Goal: Task Accomplishment & Management: Use online tool/utility

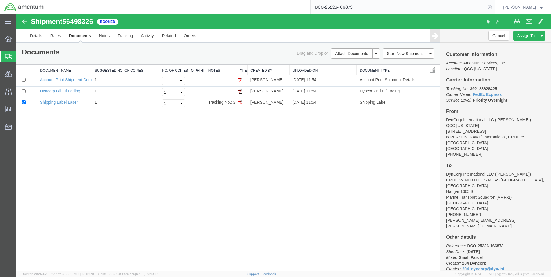
click at [494, 7] on icon at bounding box center [490, 7] width 8 height 8
click at [492, 6] on icon at bounding box center [490, 7] width 8 height 8
paste input "DCO-25226-166883"
type input "DCO-25226-166883"
click at [494, 6] on icon at bounding box center [490, 7] width 8 height 8
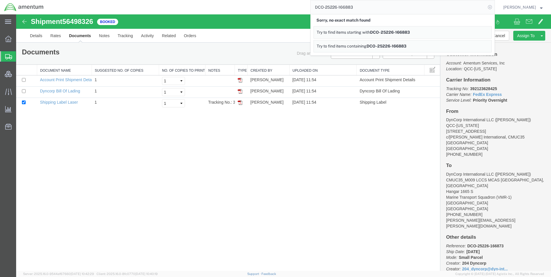
click at [494, 6] on icon at bounding box center [490, 7] width 8 height 8
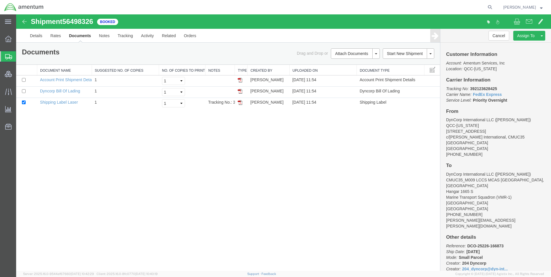
click at [494, 6] on icon at bounding box center [490, 7] width 8 height 8
paste input "DCO-25226-166883"
type input "DCO-25226-166883"
click at [492, 6] on icon at bounding box center [490, 7] width 8 height 8
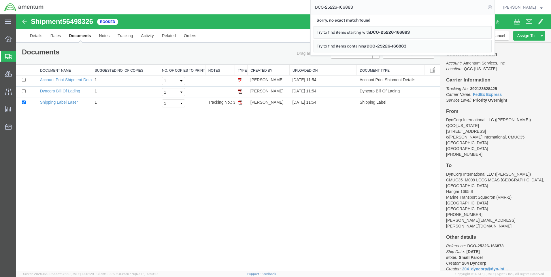
click at [493, 6] on icon at bounding box center [490, 7] width 8 height 8
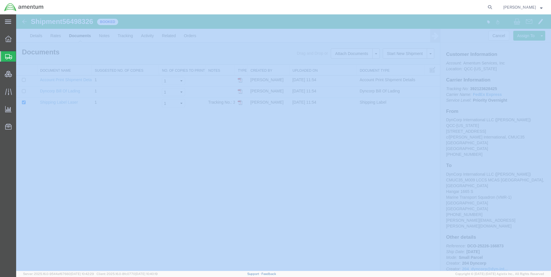
click at [493, 6] on icon at bounding box center [490, 7] width 8 height 8
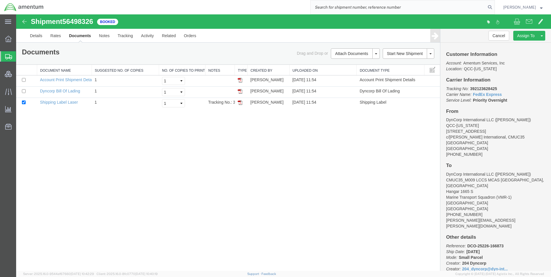
paste input "DCO-25226-166883"
type input "DCO-25226-166883"
click at [494, 6] on icon at bounding box center [490, 7] width 8 height 8
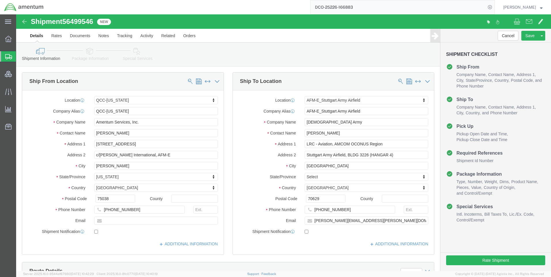
select select "42668"
select select "69712"
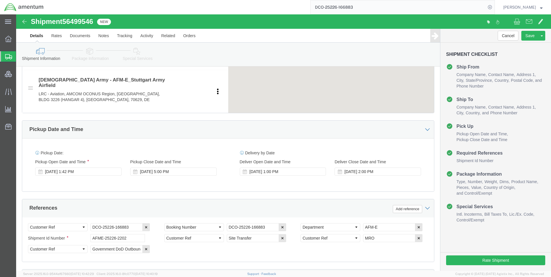
scroll to position [248, 0]
click icon
click button
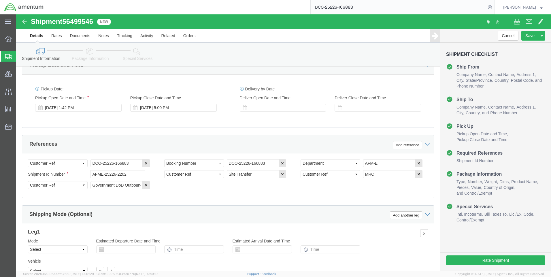
scroll to position [363, 0]
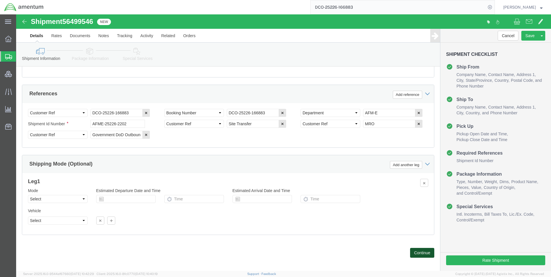
click button "Continue"
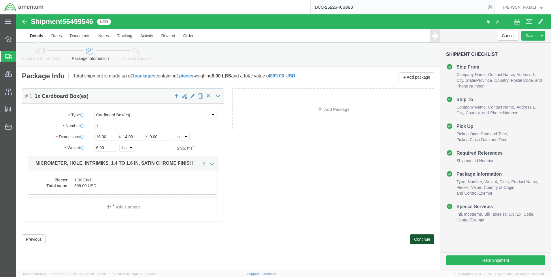
drag, startPoint x: 399, startPoint y: 223, endPoint x: 224, endPoint y: 199, distance: 177.4
click button "Continue"
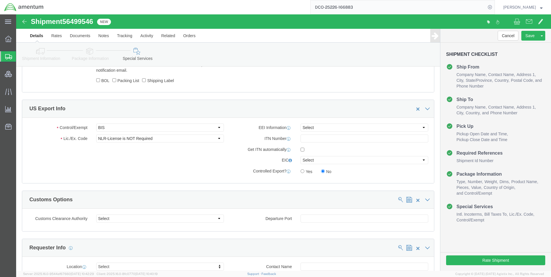
scroll to position [403, 0]
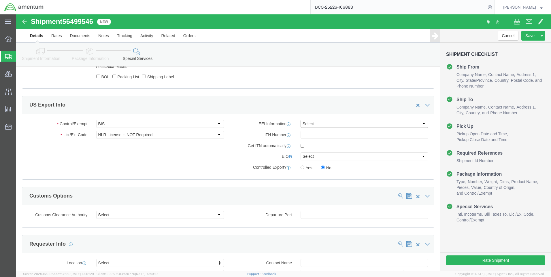
click select "Select AES-Direct EEI Carrier File EEI EEI Exempt"
drag, startPoint x: 177, startPoint y: 161, endPoint x: 160, endPoint y: 146, distance: 22.3
click div "Control/Exempt Select ATF BIS DEA EPA FDA FTR ITAR OFAC Other (OPA) Lic./Ex. Co…"
click select "Select ATF BIS DEA EPA FDA FTR ITAR OFAC Other (OPA)"
select select "FTR"
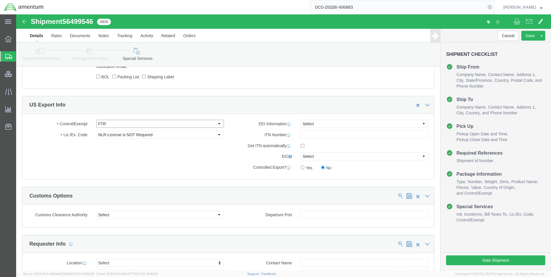
click select "Select ATF BIS DEA EPA FDA FTR ITAR OFAC Other (OPA)"
click select "Select 30.2(d)(2) 30.36 30.37(a) 30.37(f) 30.37(g) 30.37(h) 30.37(i) 30.37(j) 3…"
select select "30.37(a)"
click select "Select 30.2(d)(2) 30.36 30.37(a) 30.37(f) 30.37(g) 30.37(h) 30.37(i) 30.37(j) 3…"
drag, startPoint x: 312, startPoint y: 110, endPoint x: 309, endPoint y: 113, distance: 4.7
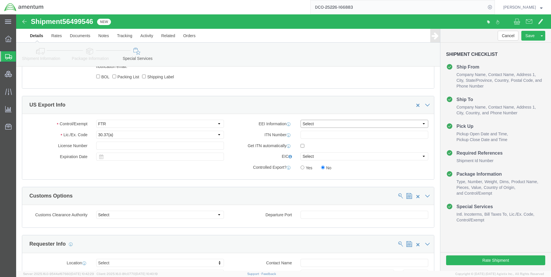
click select "Select AES-Direct EEI Carrier File EEI EEI Exempt"
select select "EXEM"
click select "Select AES-Direct EEI Carrier File EEI EEI Exempt"
click button "Rate Shipment"
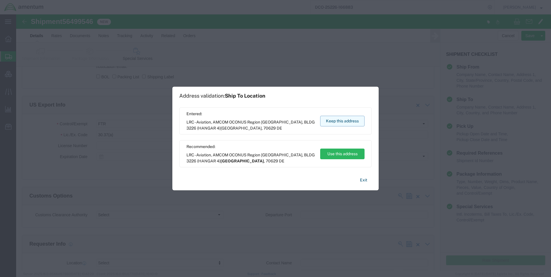
click at [346, 120] on button "Keep this address" at bounding box center [342, 121] width 44 height 11
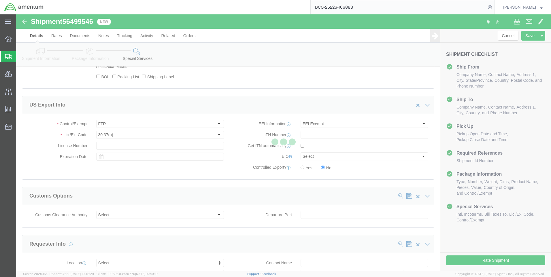
select select "42668"
select select "69712"
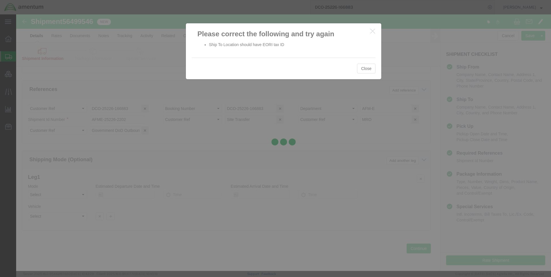
scroll to position [363, 0]
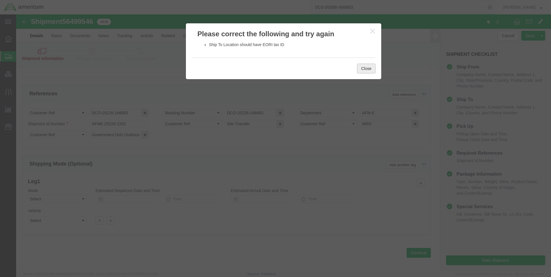
click button "Close"
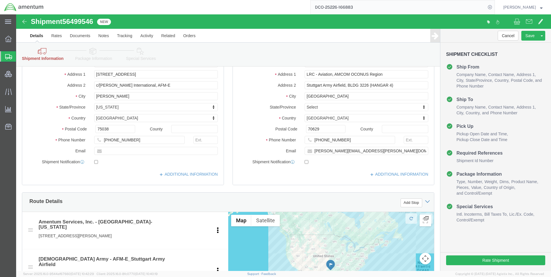
scroll to position [133, 0]
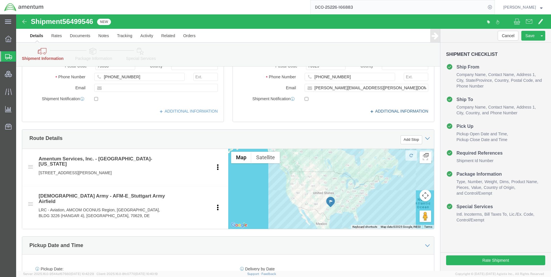
drag, startPoint x: 352, startPoint y: 96, endPoint x: 326, endPoint y: 120, distance: 35.1
click icon
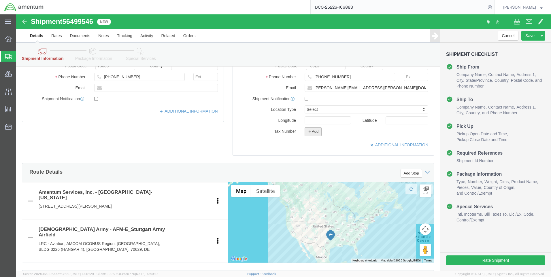
drag, startPoint x: 296, startPoint y: 116, endPoint x: 297, endPoint y: 123, distance: 7.1
click button "Add"
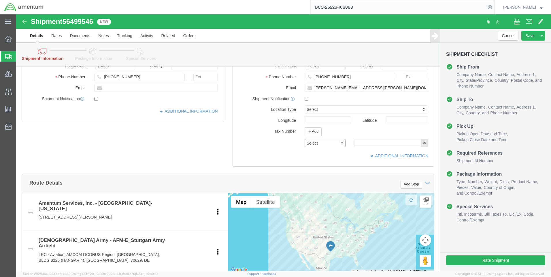
drag, startPoint x: 298, startPoint y: 128, endPoint x: 299, endPoint y: 133, distance: 5.6
click select "Select EIN EORI TIN VAT Other"
select select "EORI"
click select "Select EIN EORI TIN VAT Other"
paste input "[US_VEHICLE_IDENTIFICATION_NUMBER]"
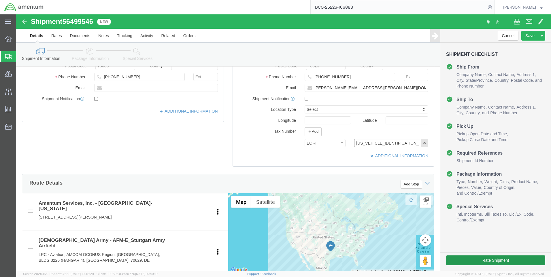
type input "[US_VEHICLE_IDENTIFICATION_NUMBER]"
click button "Rate Shipment"
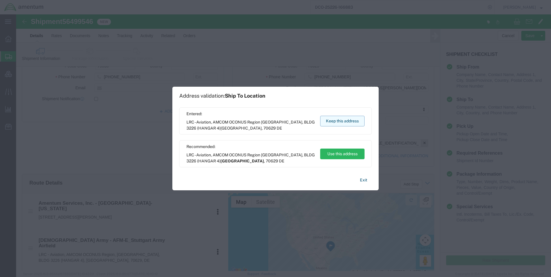
click at [333, 119] on button "Keep this address" at bounding box center [342, 121] width 44 height 11
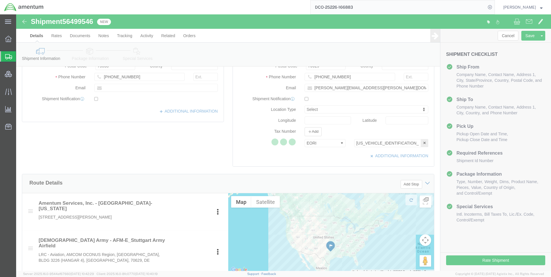
scroll to position [0, 0]
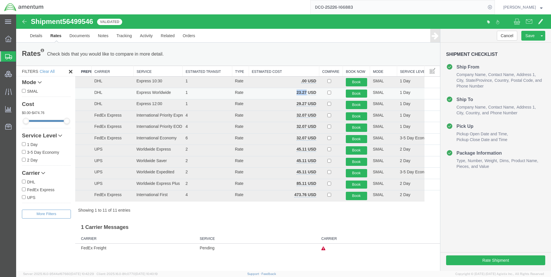
drag, startPoint x: 307, startPoint y: 91, endPoint x: 293, endPoint y: 93, distance: 14.5
click at [293, 93] on td "23.27 USD" at bounding box center [284, 94] width 70 height 12
copy b "23.27"
